Goal: Information Seeking & Learning: Check status

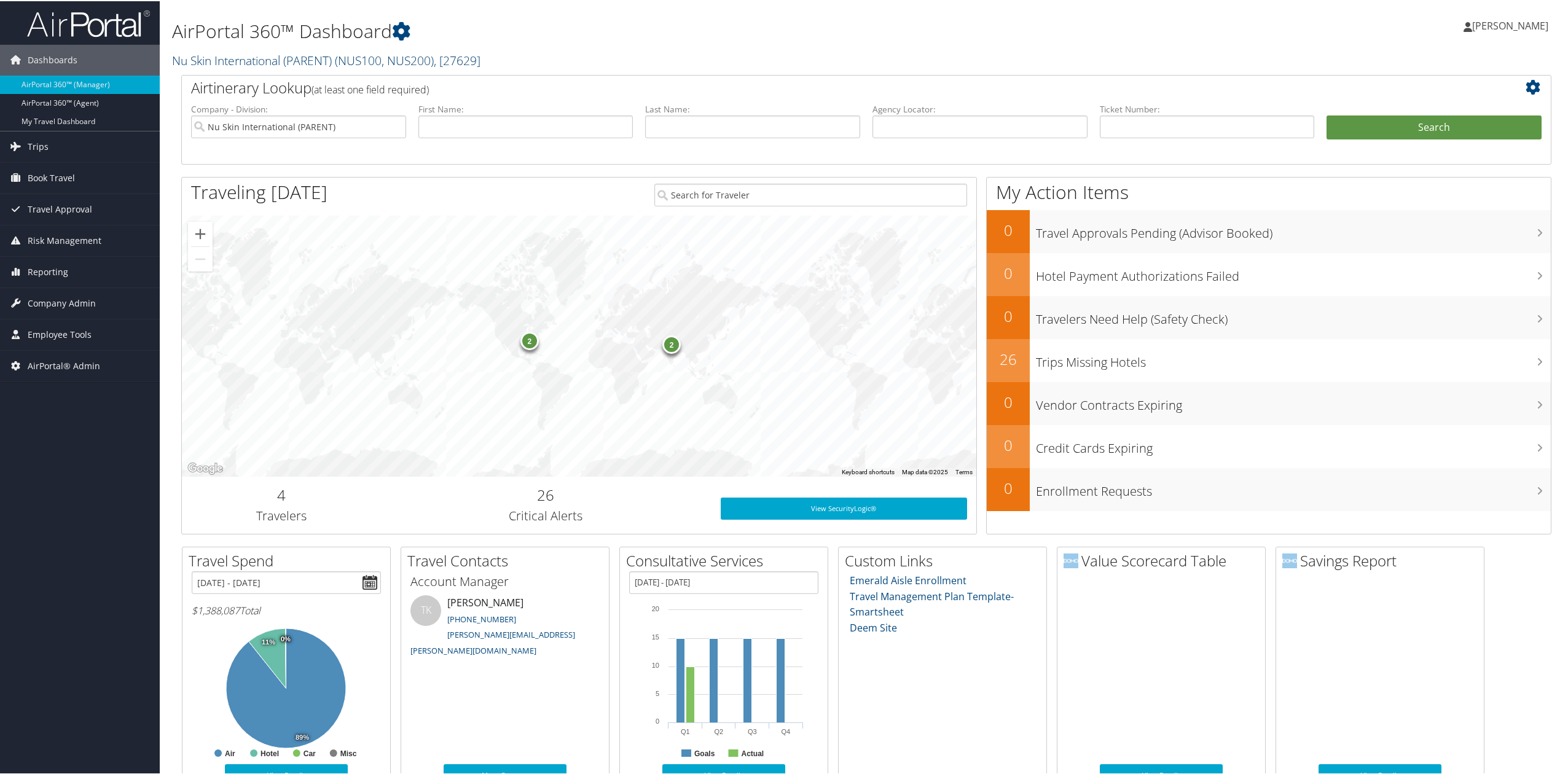
click at [262, 54] on link "Nu Skin International (PARENT) ( NUS100, NUS200 ) , [ 27629 ]" at bounding box center [326, 59] width 308 height 17
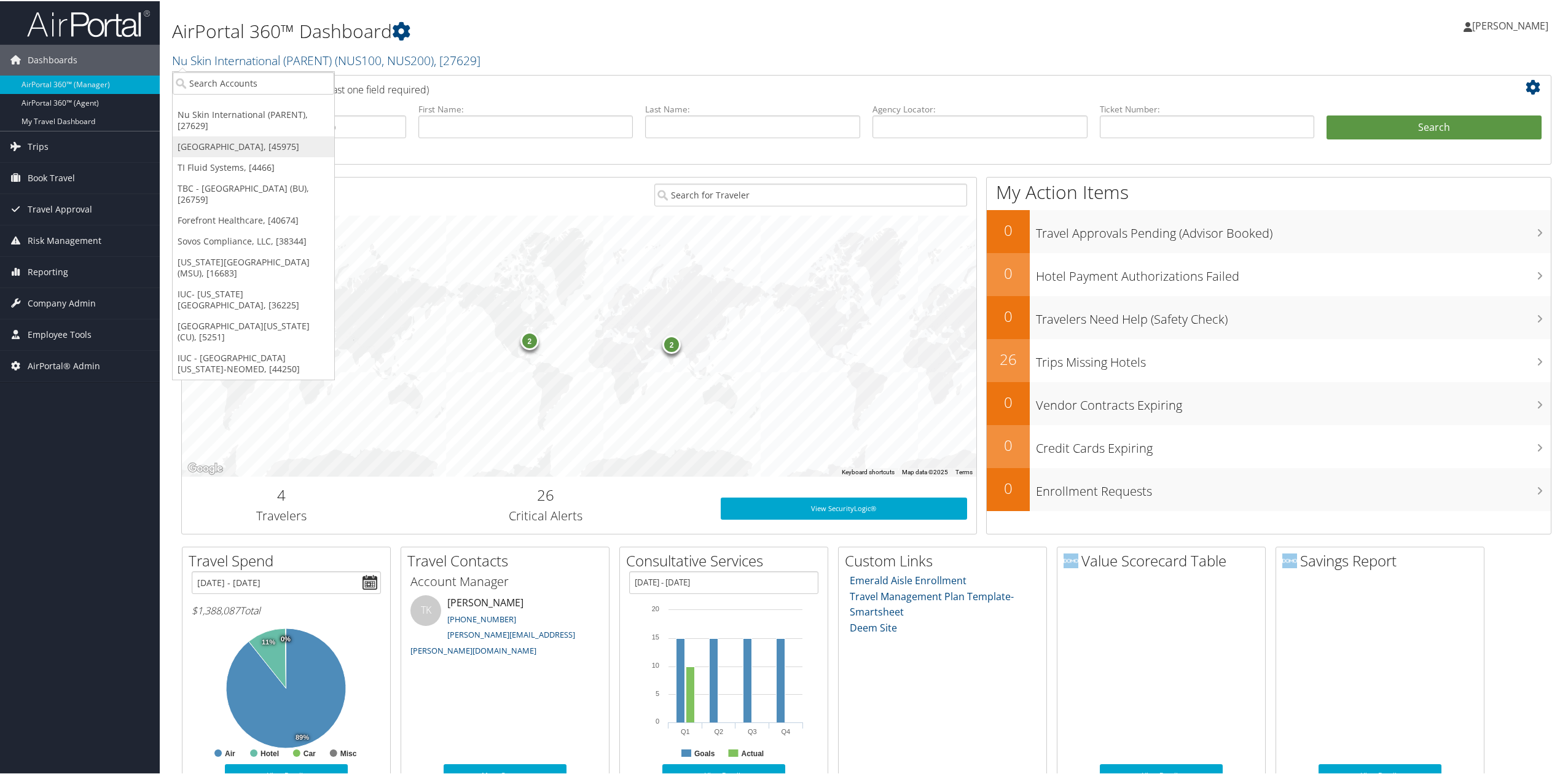
click at [236, 147] on link "[GEOGRAPHIC_DATA], [45975]" at bounding box center [253, 146] width 162 height 21
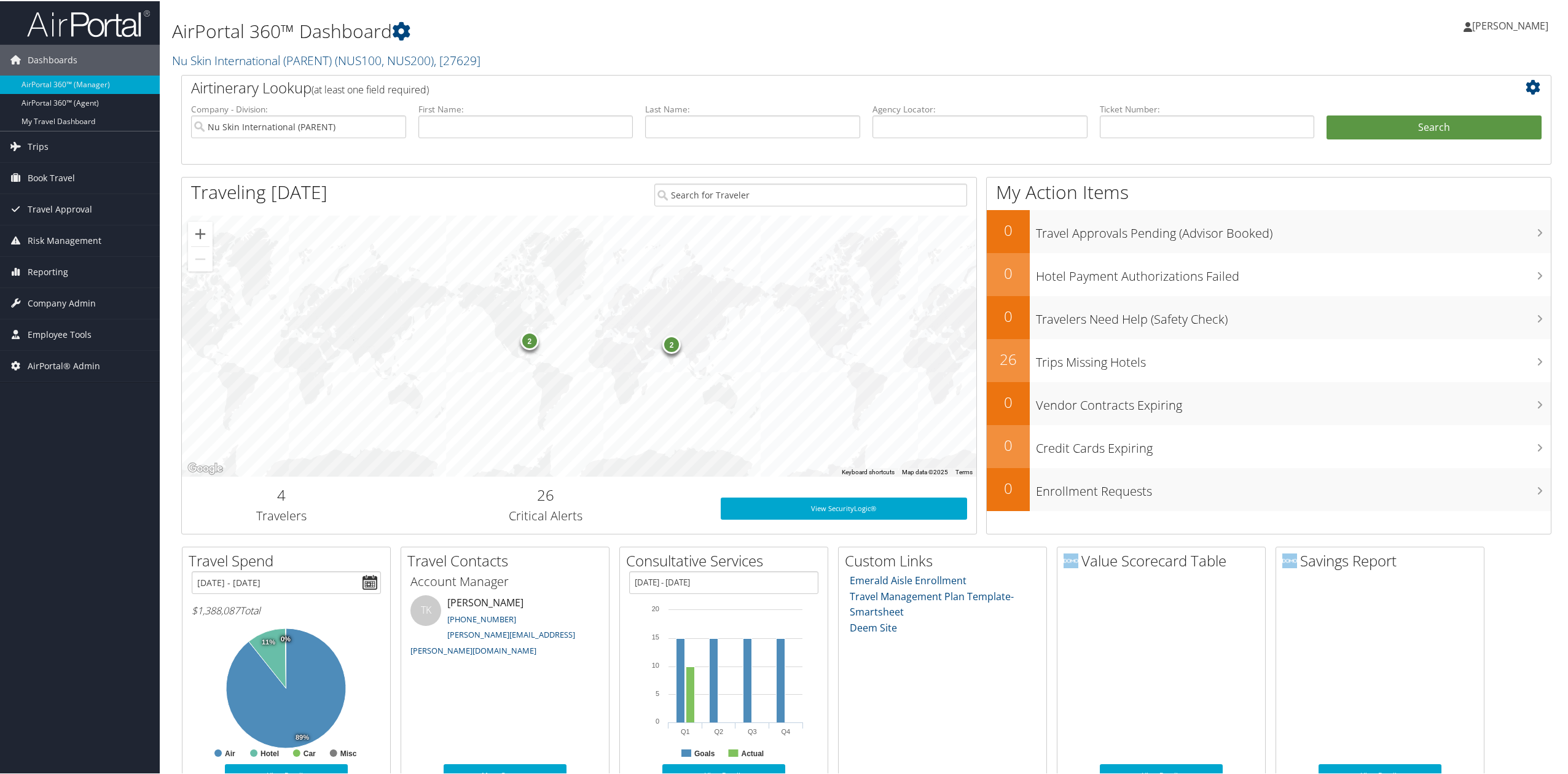
click at [89, 510] on div "Dashboards AirPortal 360™ (Manager) AirPortal 360™ (Agent) My Travel Dashboard …" at bounding box center [786, 528] width 1573 height 1056
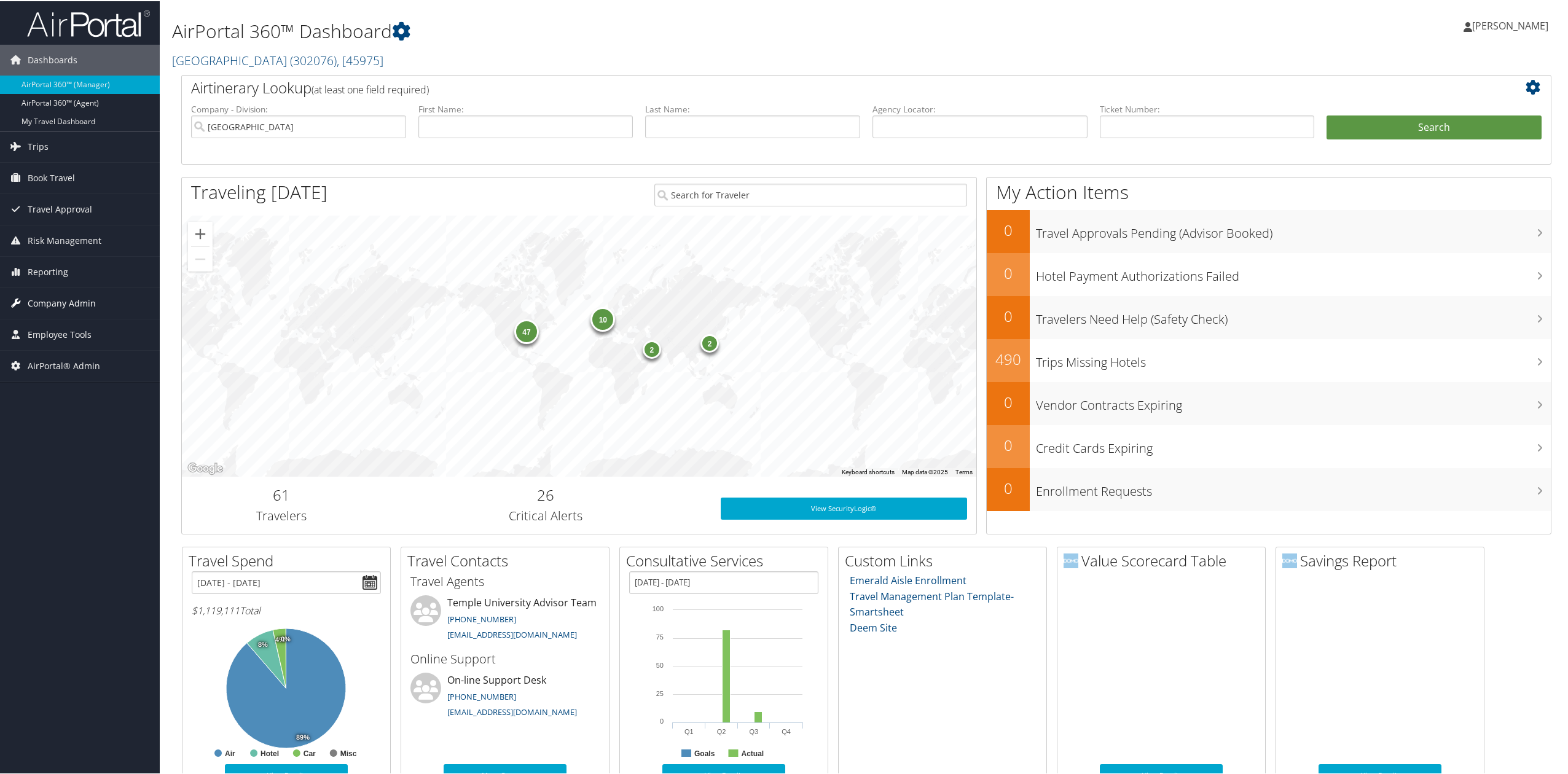
drag, startPoint x: 44, startPoint y: 505, endPoint x: 108, endPoint y: 313, distance: 202.4
click at [44, 505] on div "Dashboards AirPortal 360™ (Manager) AirPortal 360™ (Agent) My Travel Dashboard …" at bounding box center [786, 528] width 1573 height 1056
click at [516, 118] on input "text" at bounding box center [526, 126] width 215 height 23
type input "eliza"
type input "stasi"
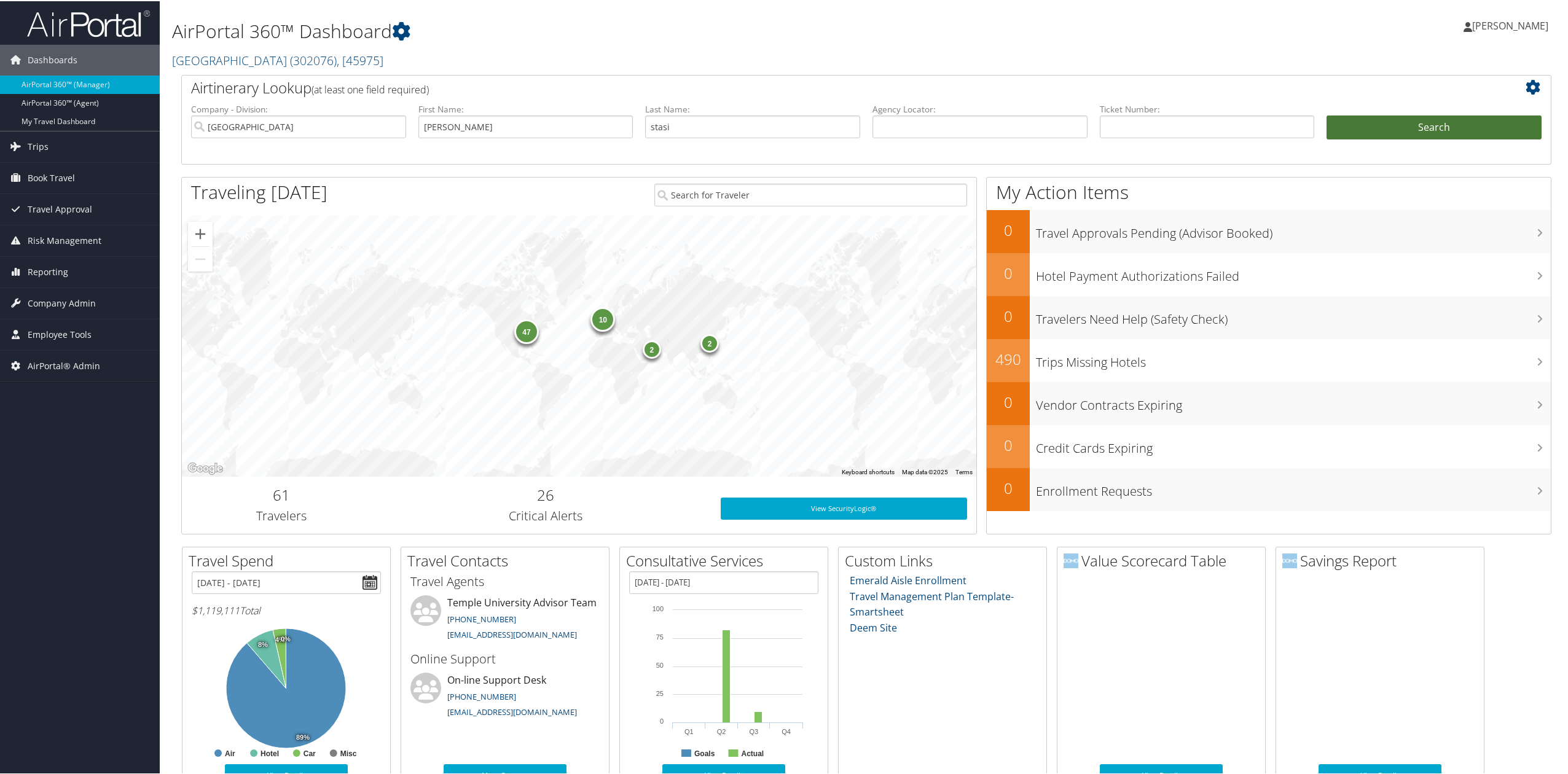
click at [1350, 128] on button "Search" at bounding box center [1434, 127] width 215 height 25
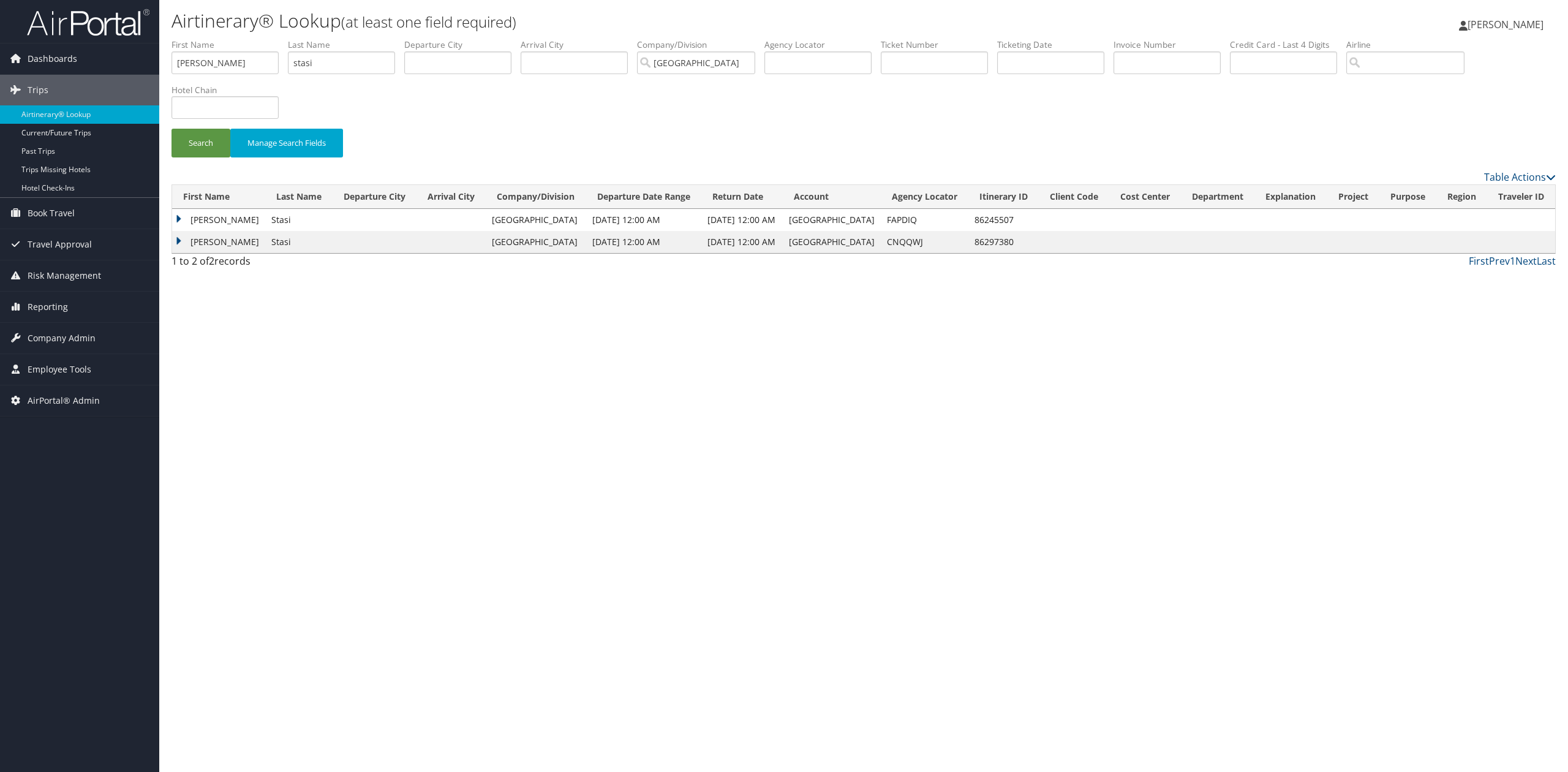
click at [179, 220] on td "Eliza" at bounding box center [219, 220] width 93 height 22
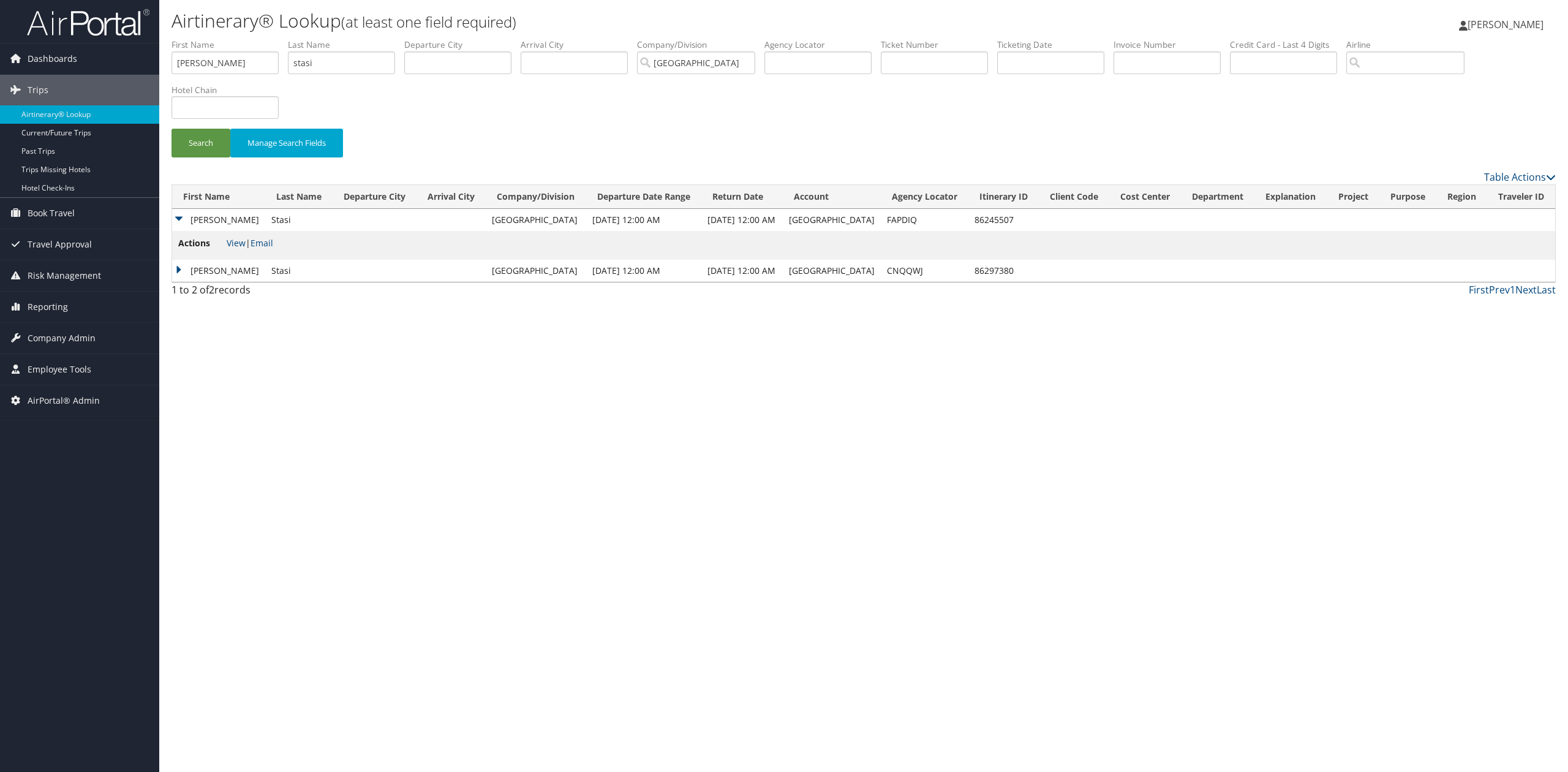
click at [227, 237] on li "Actions View | Email" at bounding box center [226, 245] width 95 height 18
click at [233, 245] on link "View" at bounding box center [236, 243] width 19 height 12
click at [182, 274] on td "Eliza" at bounding box center [219, 271] width 93 height 22
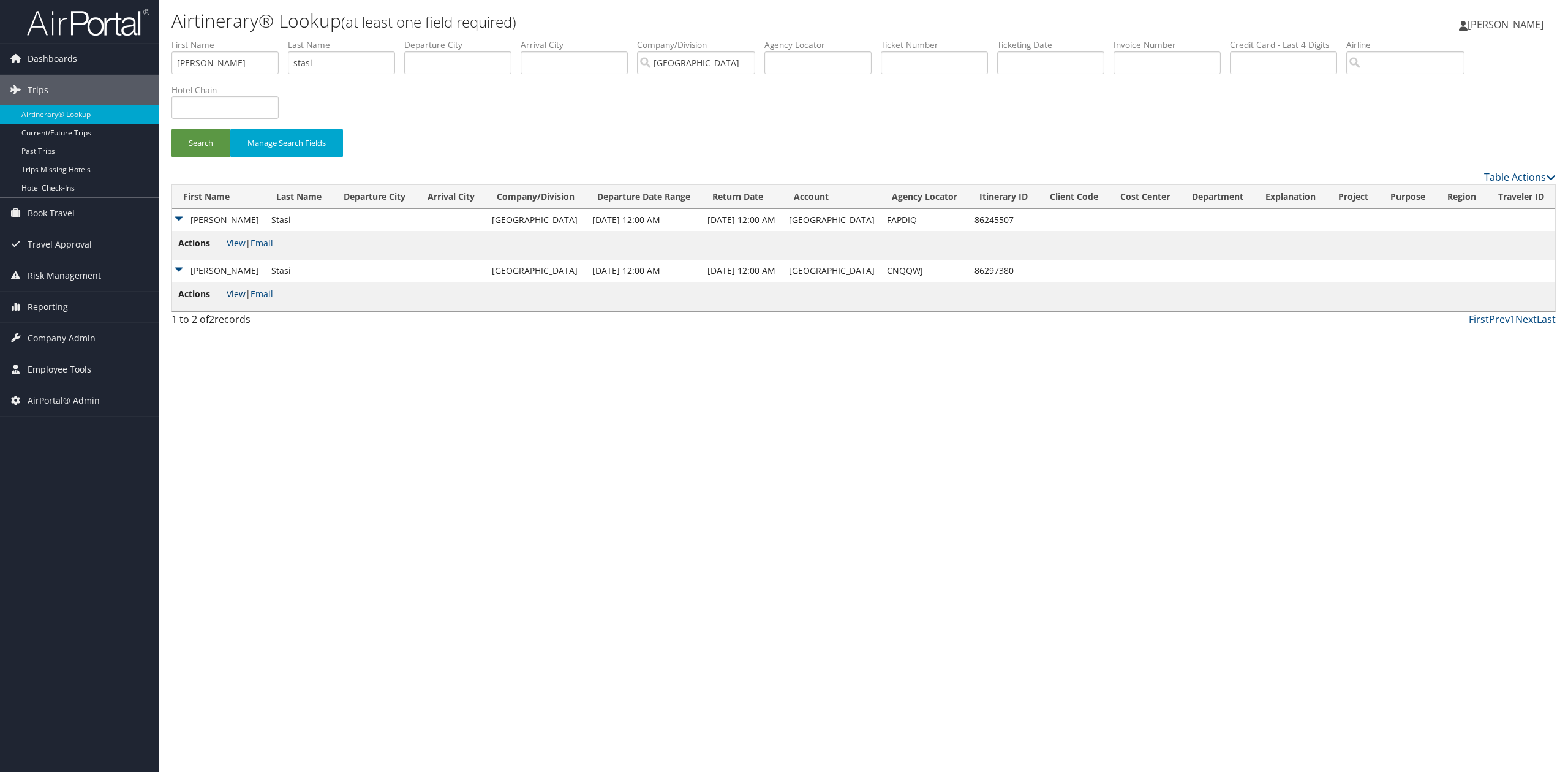
click at [238, 296] on link "View" at bounding box center [236, 293] width 19 height 12
click at [52, 25] on img at bounding box center [88, 22] width 122 height 29
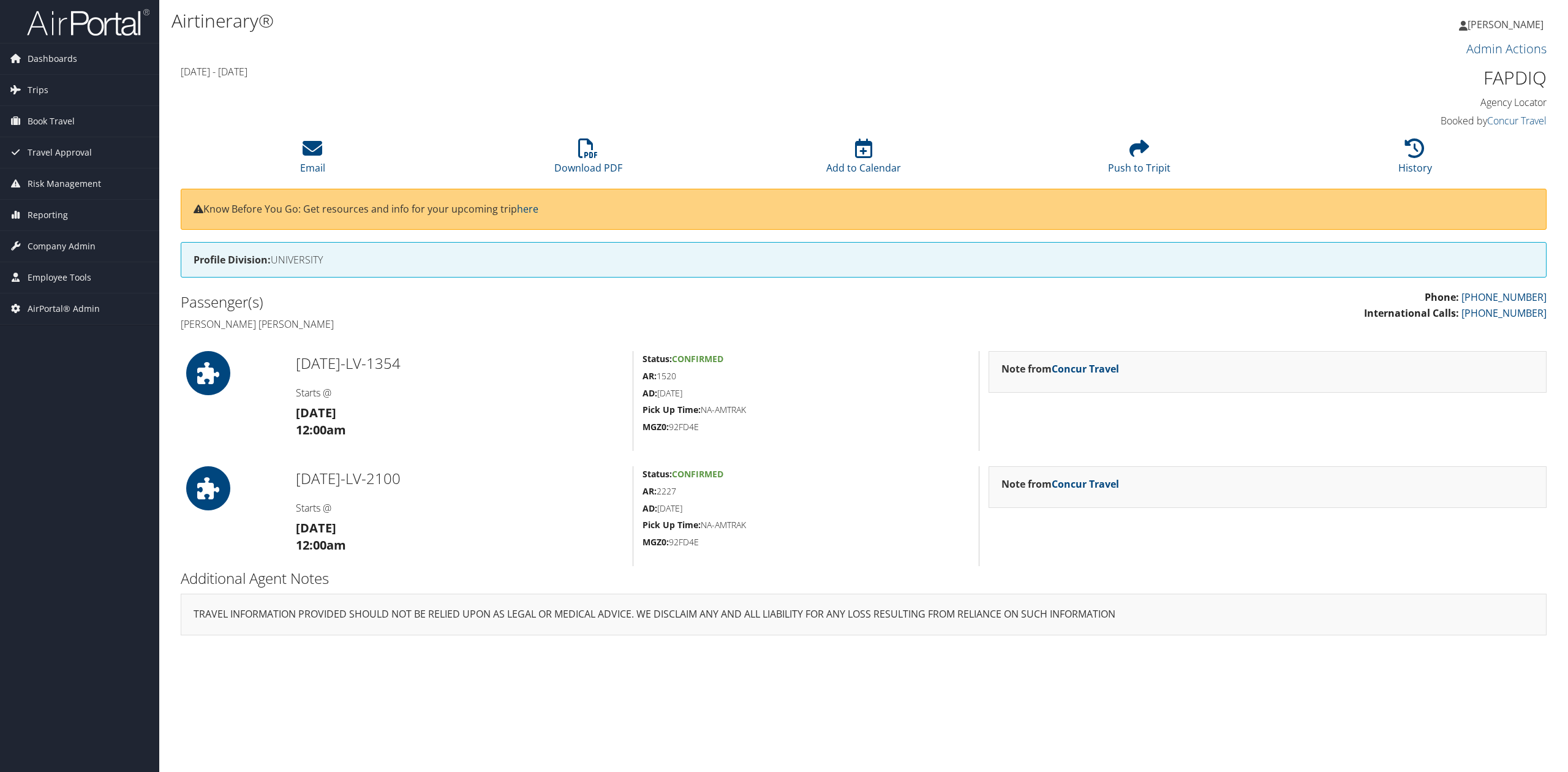
click at [1509, 69] on h1 "FAPDIQ" at bounding box center [1382, 78] width 328 height 26
copy h1 "FAPDIQ"
click at [1419, 159] on li "History" at bounding box center [1414, 157] width 275 height 49
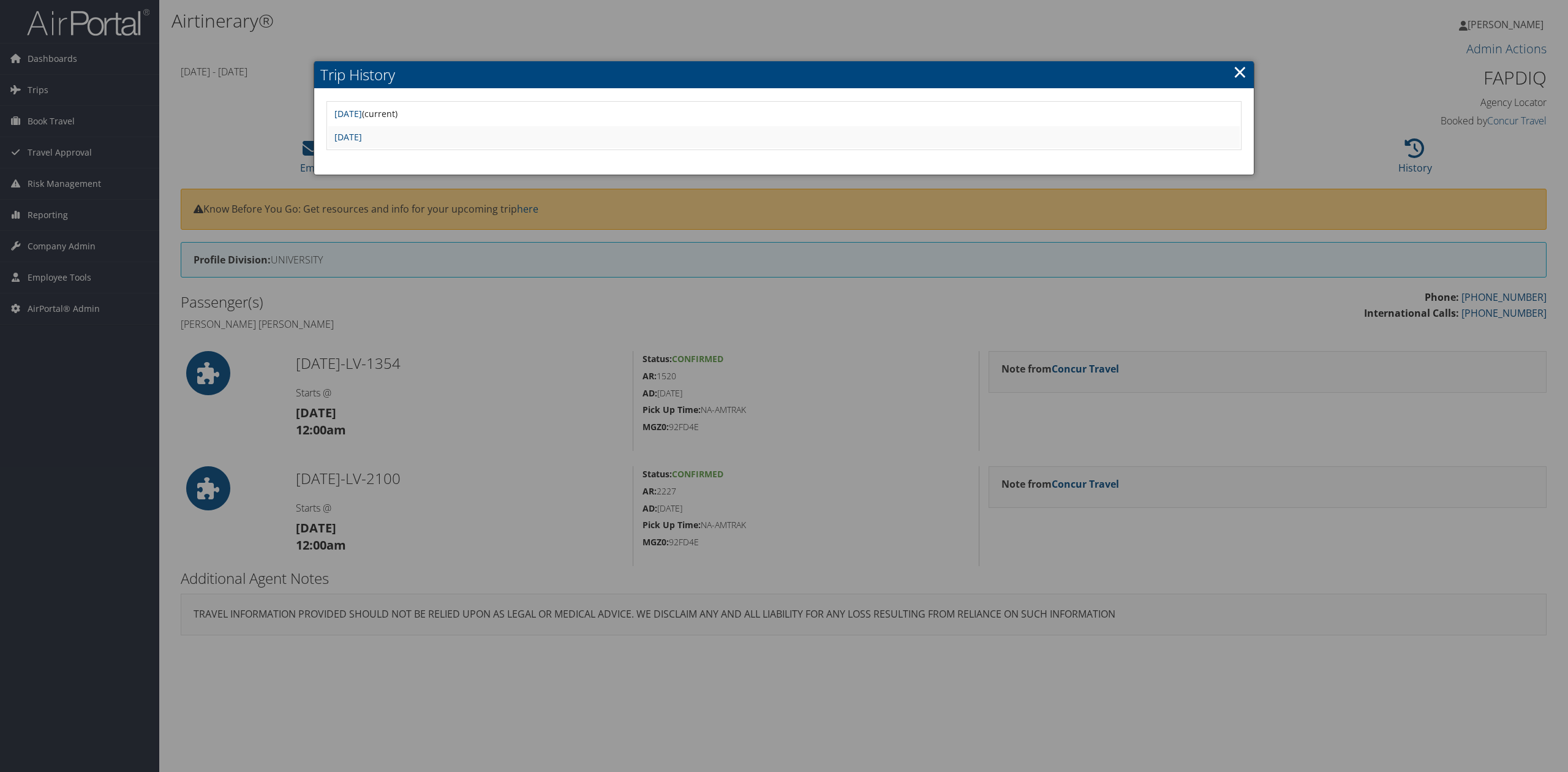
click at [1238, 71] on link "×" at bounding box center [1240, 72] width 14 height 25
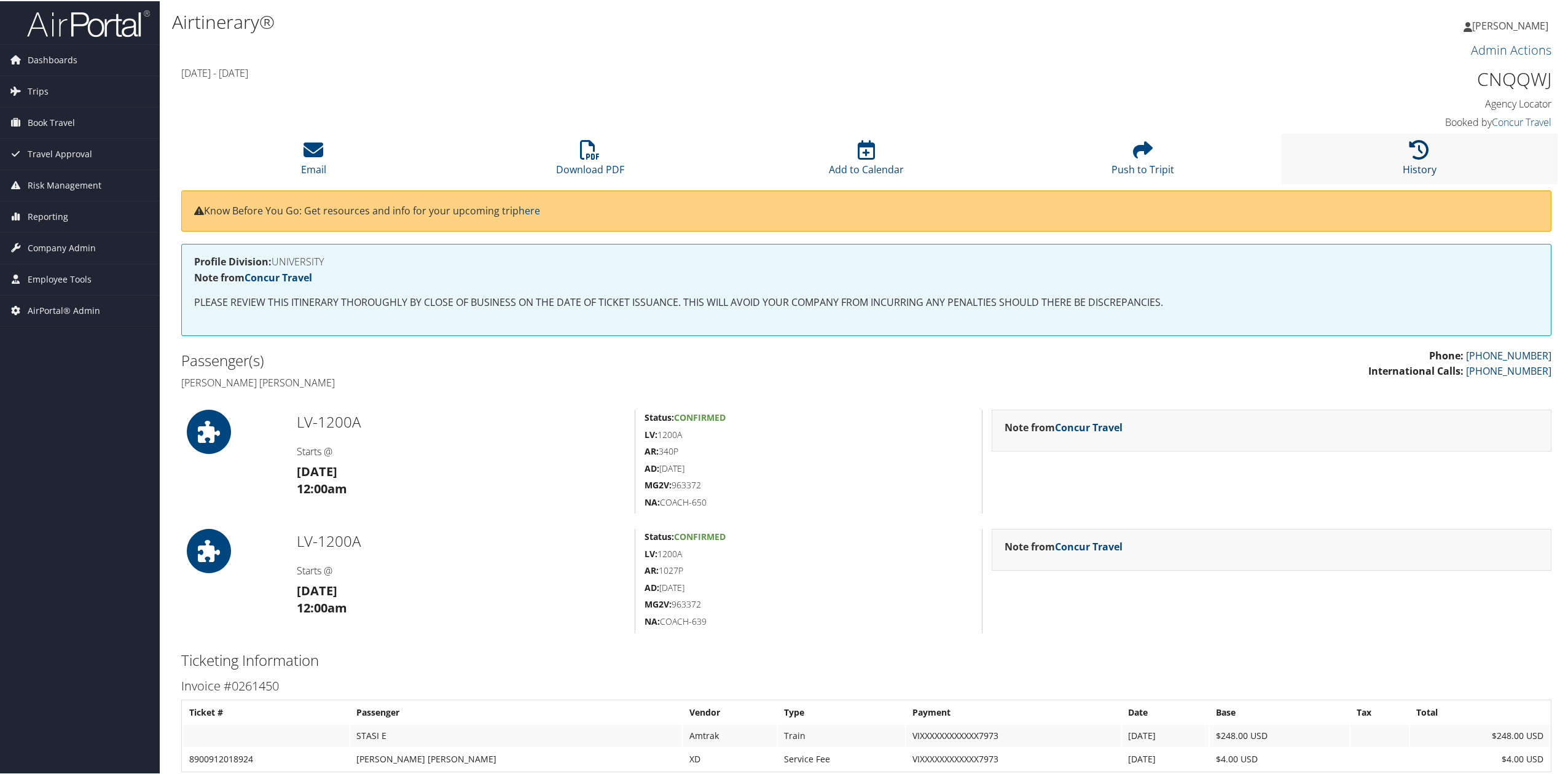
click at [1419, 173] on link "History" at bounding box center [1419, 160] width 34 height 30
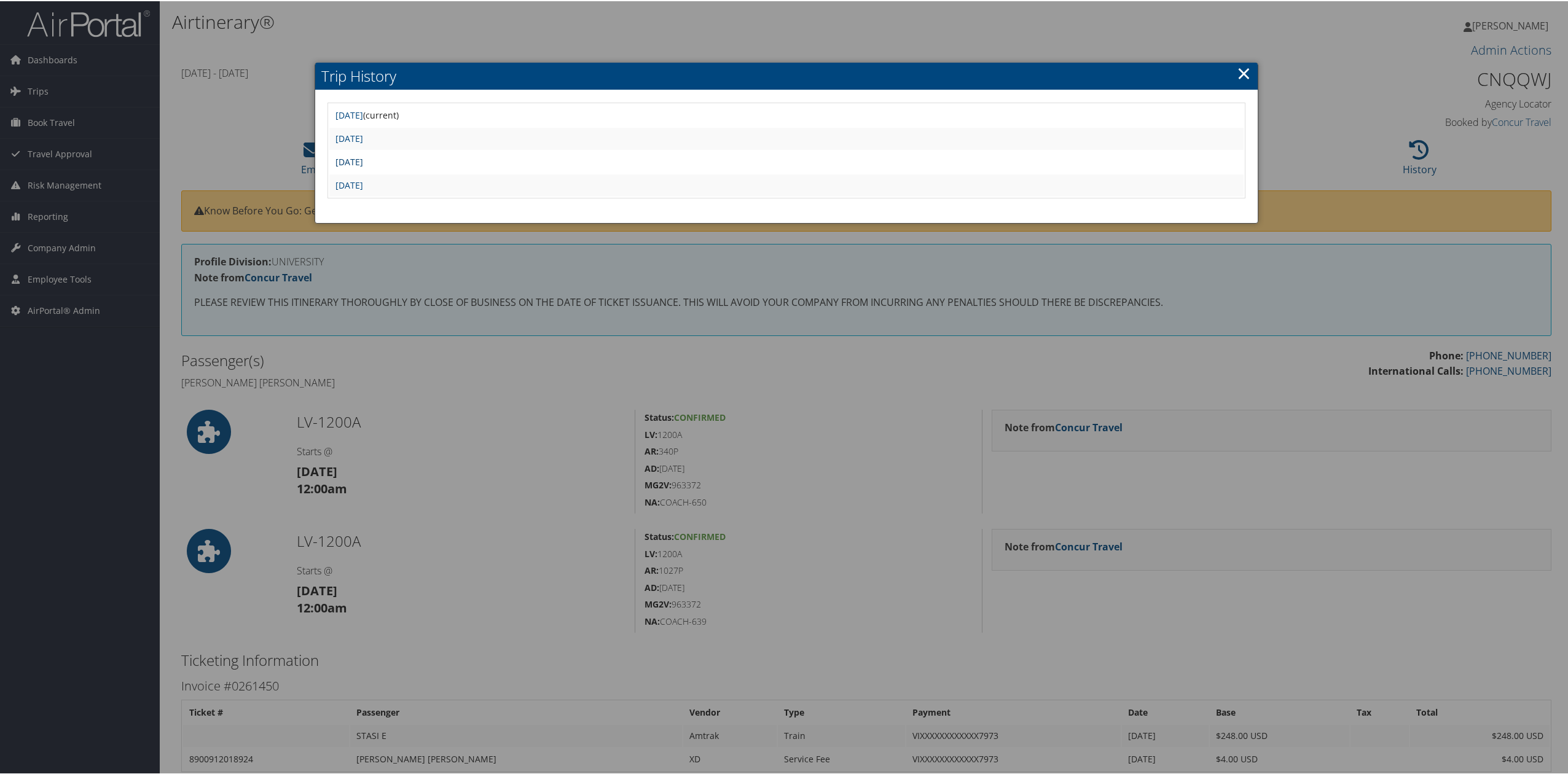
click at [363, 155] on link "Wed Sep 17 11:30:57 MDT 2025" at bounding box center [349, 160] width 28 height 12
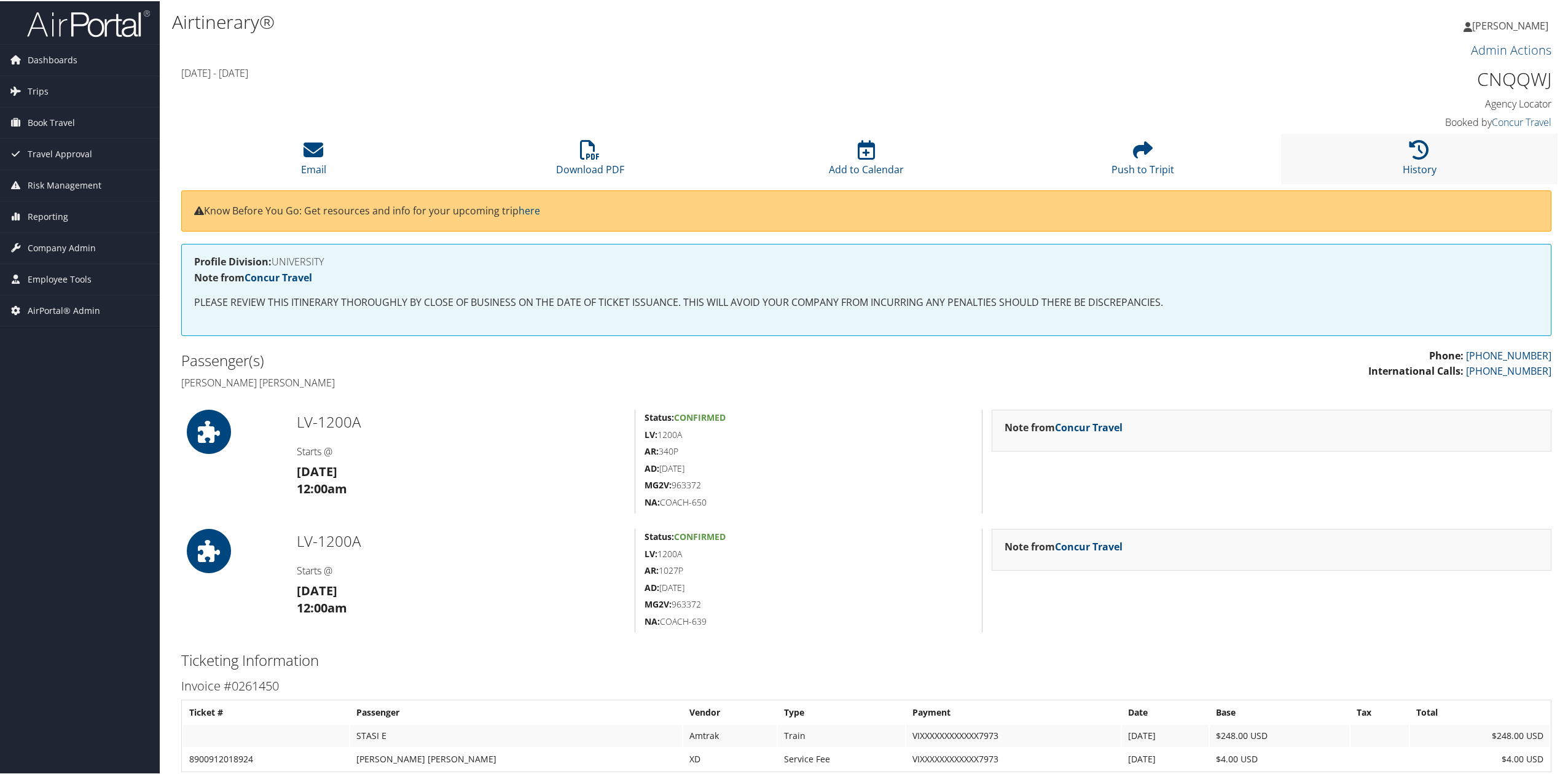
click at [1433, 162] on li "History" at bounding box center [1419, 157] width 276 height 50
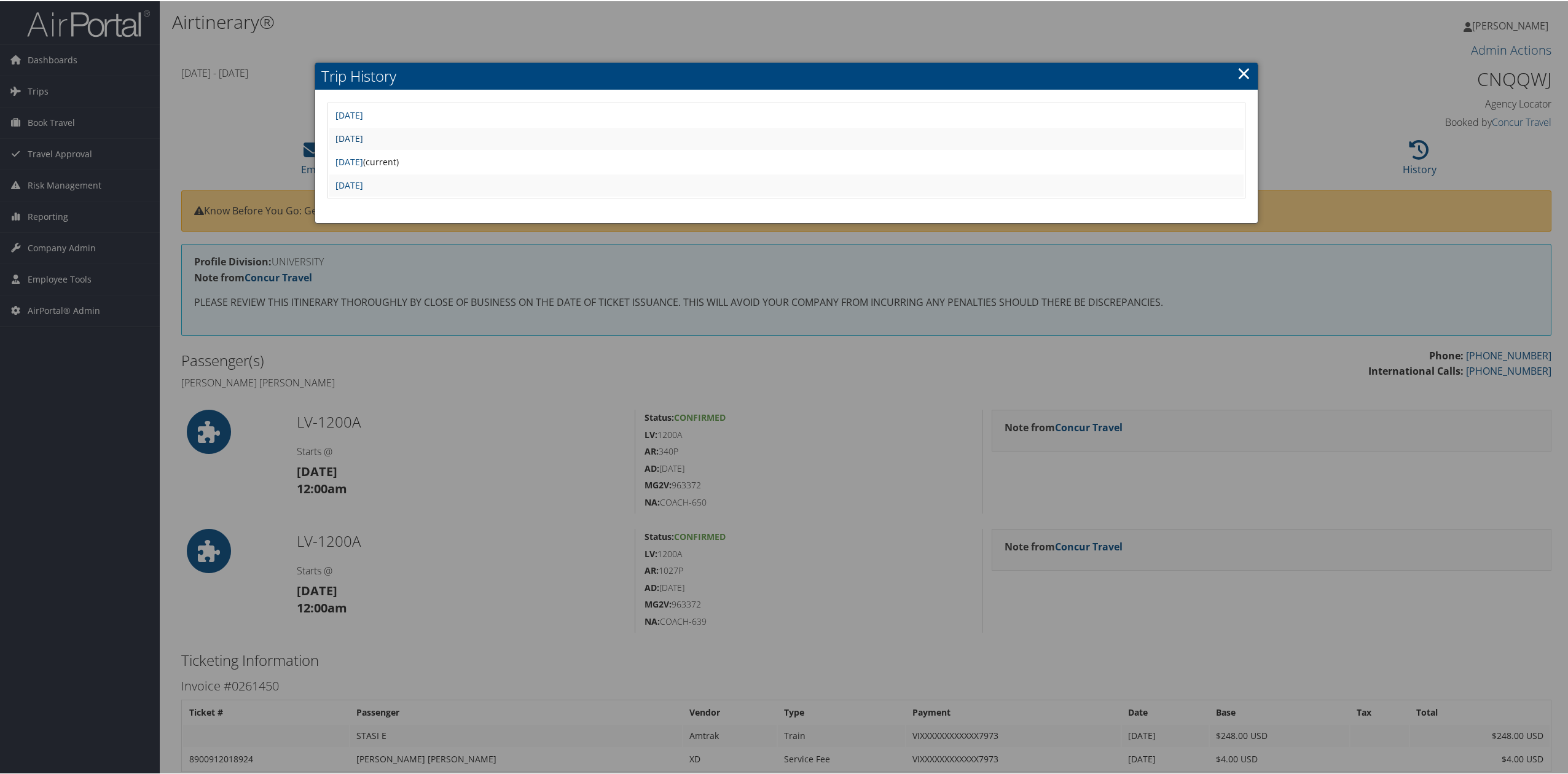
click at [363, 137] on link "Fri Sep 19 05:15:59 MDT 2025" at bounding box center [349, 137] width 28 height 12
